Goal: Task Accomplishment & Management: Use online tool/utility

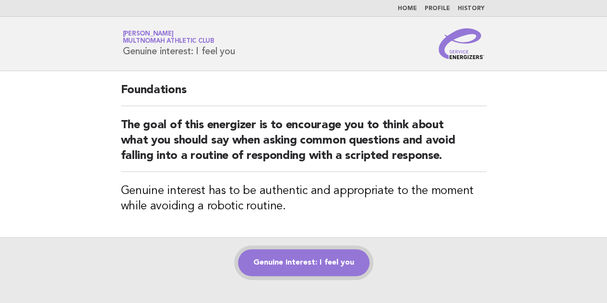
click at [308, 257] on link "Genuine interest: I feel you" at bounding box center [303, 262] width 131 height 27
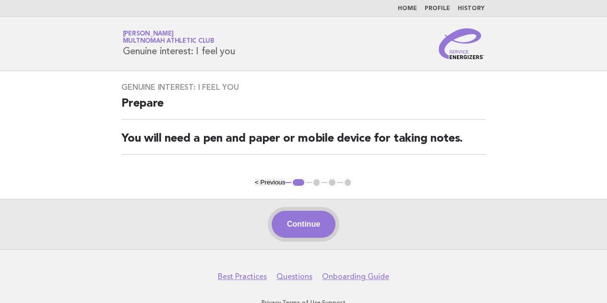
click at [303, 236] on button "Continue" at bounding box center [304, 224] width 64 height 27
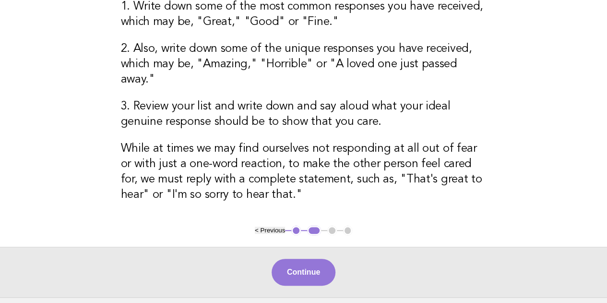
scroll to position [183, 0]
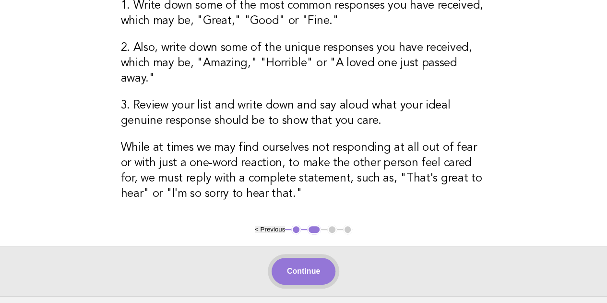
click at [292, 264] on button "Continue" at bounding box center [304, 271] width 64 height 27
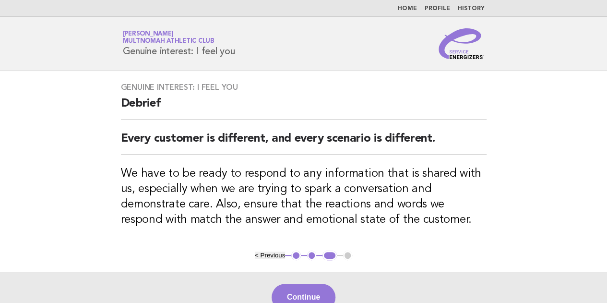
scroll to position [50, 0]
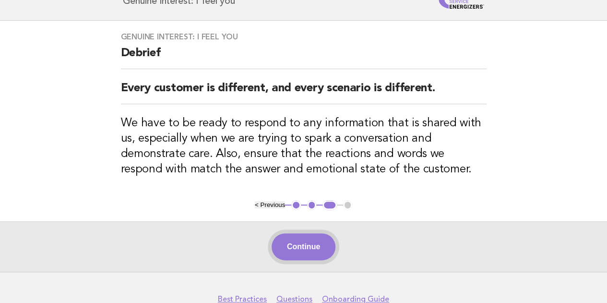
click at [307, 242] on button "Continue" at bounding box center [304, 246] width 64 height 27
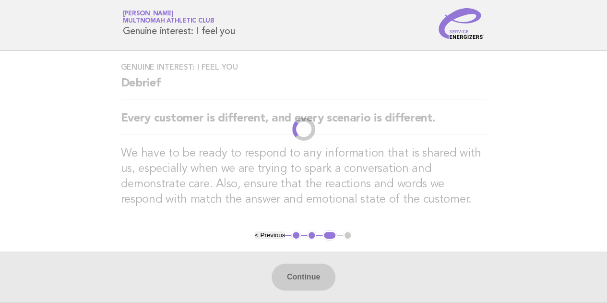
scroll to position [0, 0]
